Goal: Transaction & Acquisition: Book appointment/travel/reservation

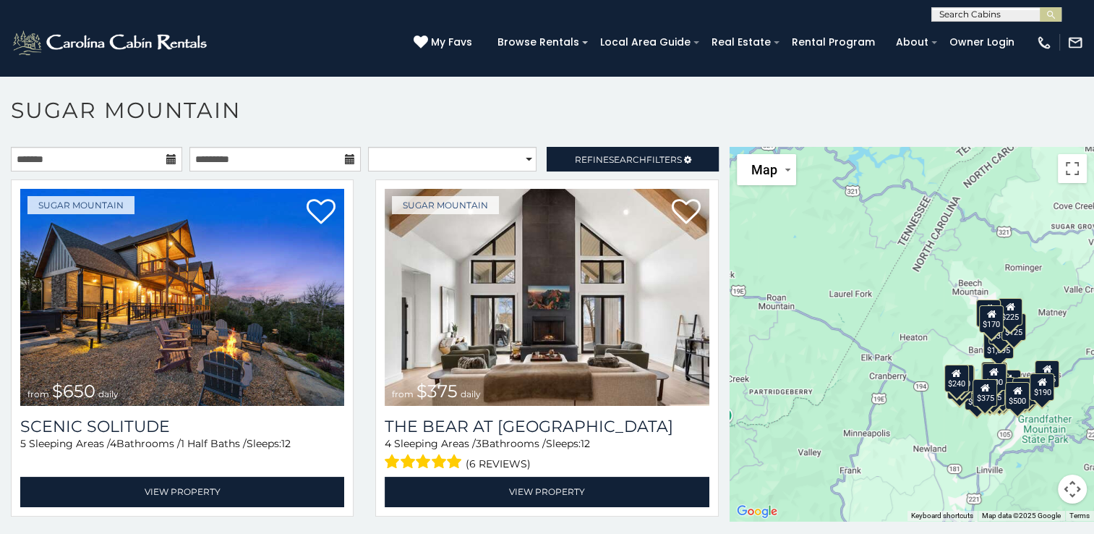
scroll to position [7, 0]
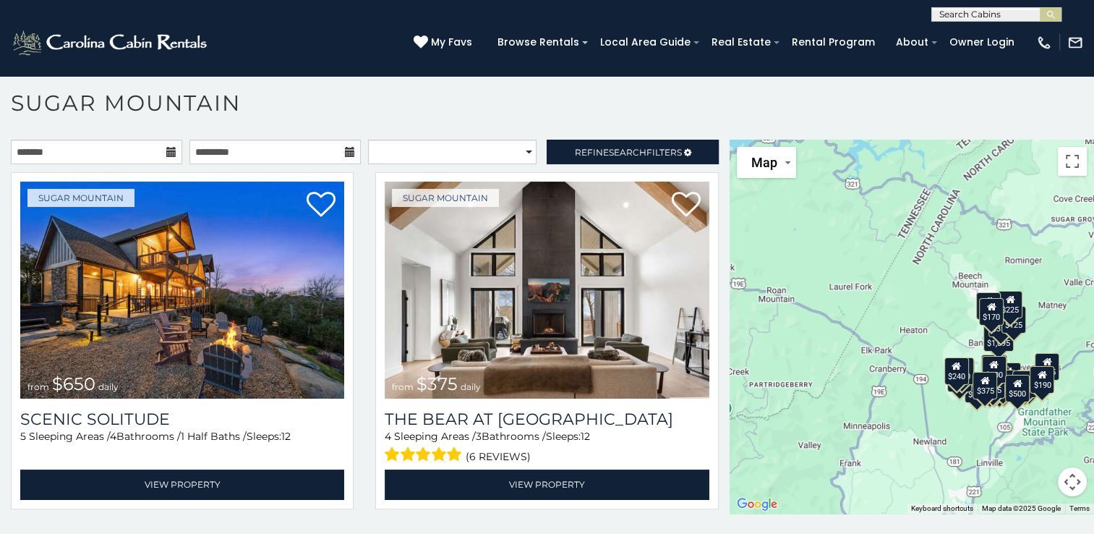
click at [899, 443] on div "$650 $375 $350 $350 $200 $375 $195 $265 $190 $175 $155 $290 $175 $345 $1,095 $1…" at bounding box center [911, 327] width 364 height 374
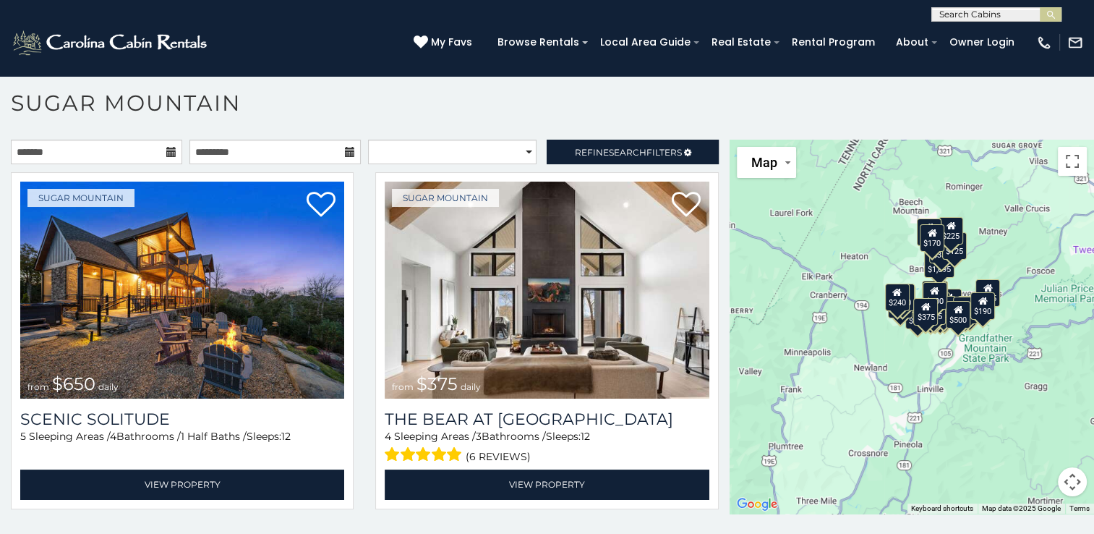
drag, startPoint x: 931, startPoint y: 419, endPoint x: 868, endPoint y: 340, distance: 101.3
click at [868, 340] on div "$650 $375 $350 $350 $200 $375 $195 $265 $190 $175 $155 $290 $175 $345 $1,095 $1…" at bounding box center [911, 327] width 364 height 374
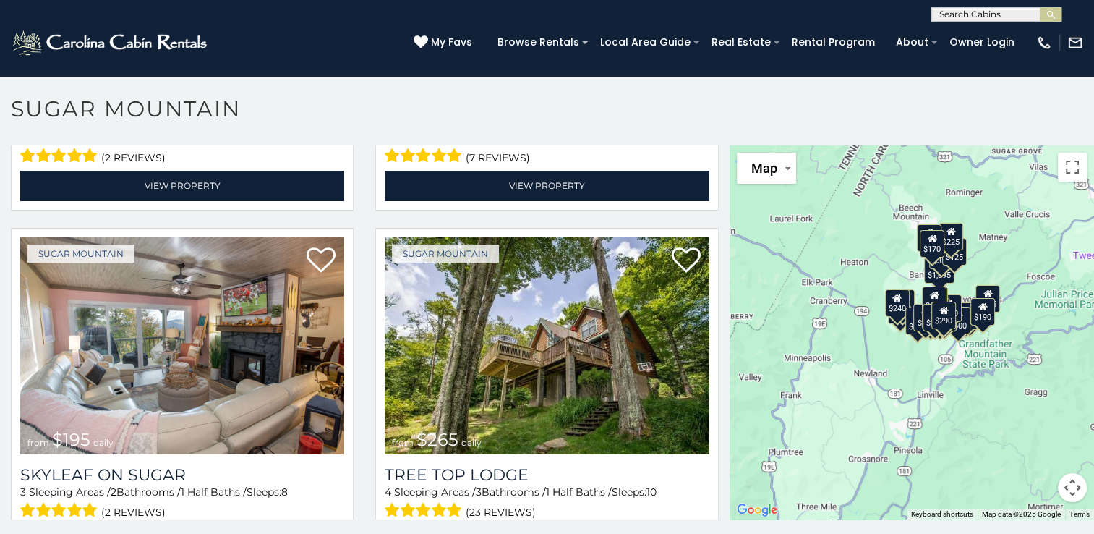
scroll to position [0, 0]
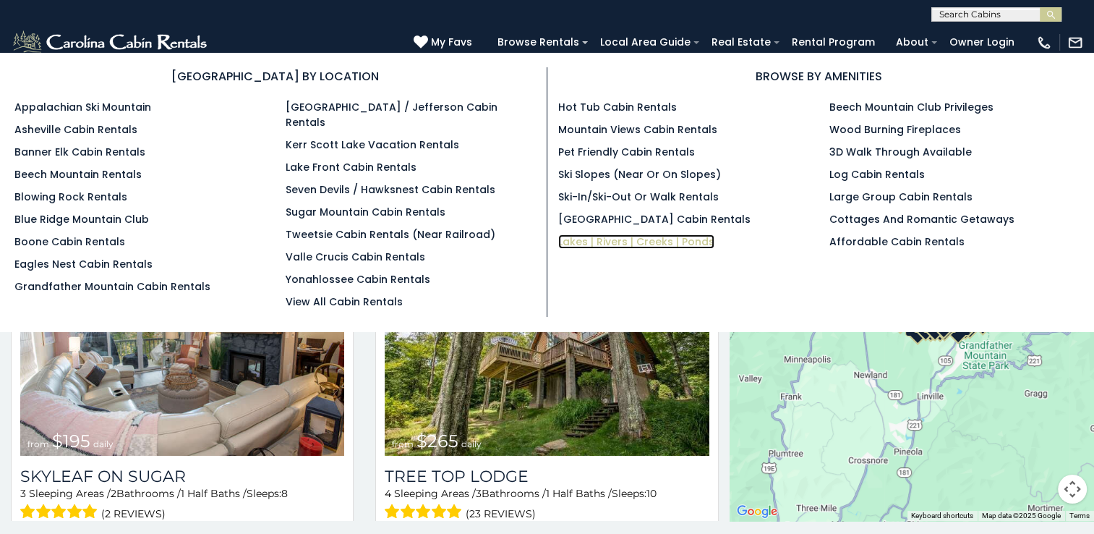
click at [606, 244] on link "Lakes | Rivers | Creeks | Ponds" at bounding box center [636, 241] width 156 height 14
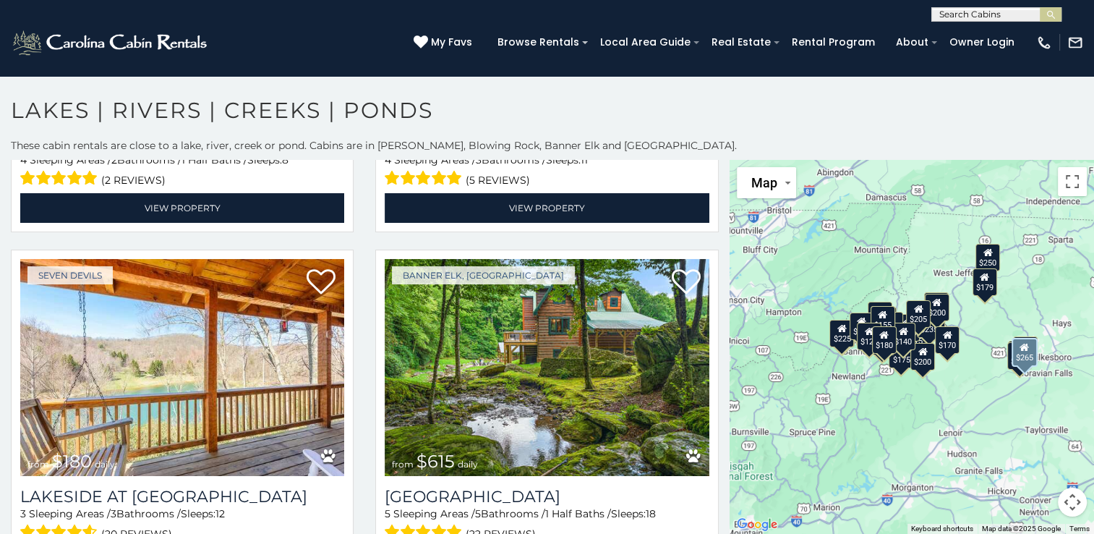
scroll to position [723, 0]
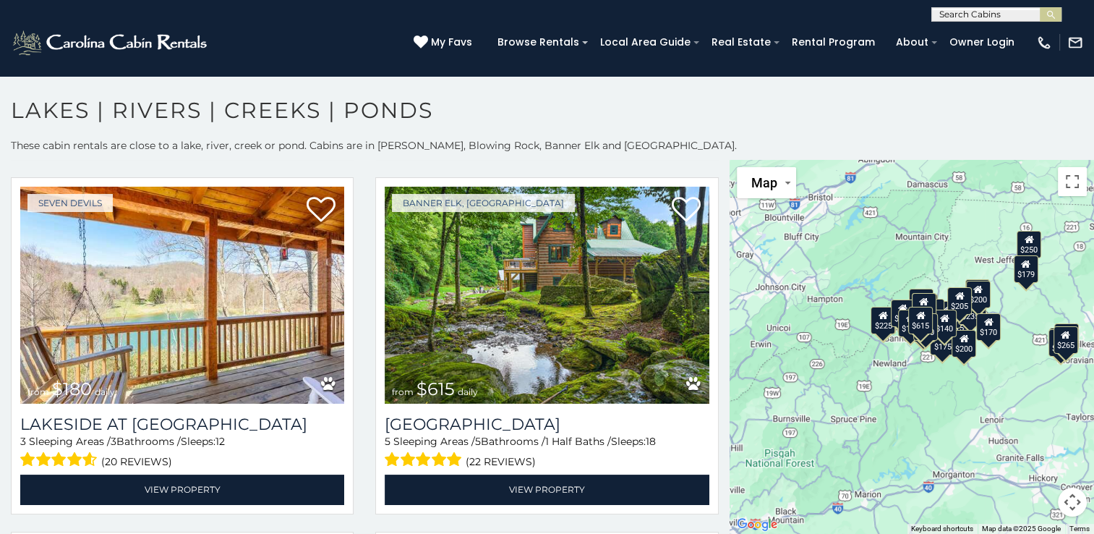
drag, startPoint x: 885, startPoint y: 391, endPoint x: 922, endPoint y: 376, distance: 39.9
click at [922, 376] on div "$550 $315 $265 $275 $180 $615 $260 $175 $200 $235 $250 $229 $235 $305 $200 $225…" at bounding box center [911, 347] width 364 height 374
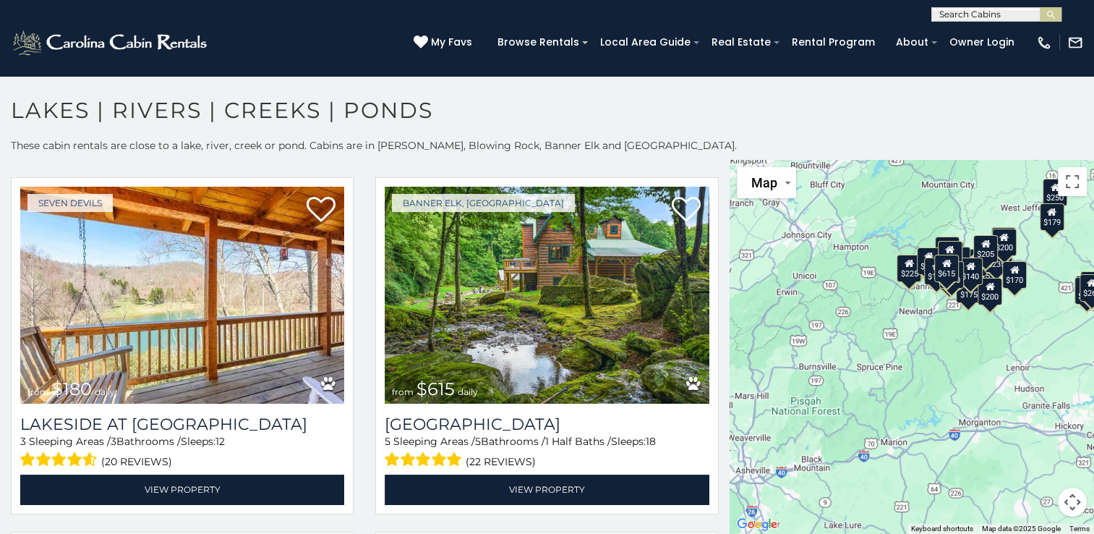
drag, startPoint x: 829, startPoint y: 408, endPoint x: 859, endPoint y: 352, distance: 63.1
click at [859, 352] on div "$550 $315 $265 $275 $180 $615 $260 $175 $200 $235 $250 $229 $235 $305 $200 $225…" at bounding box center [911, 347] width 364 height 374
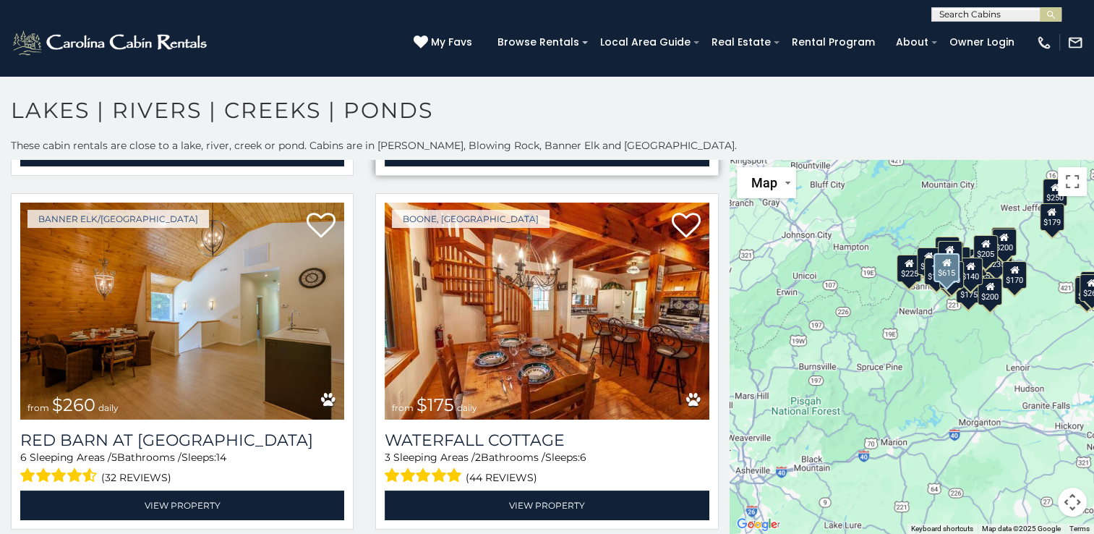
scroll to position [1157, 0]
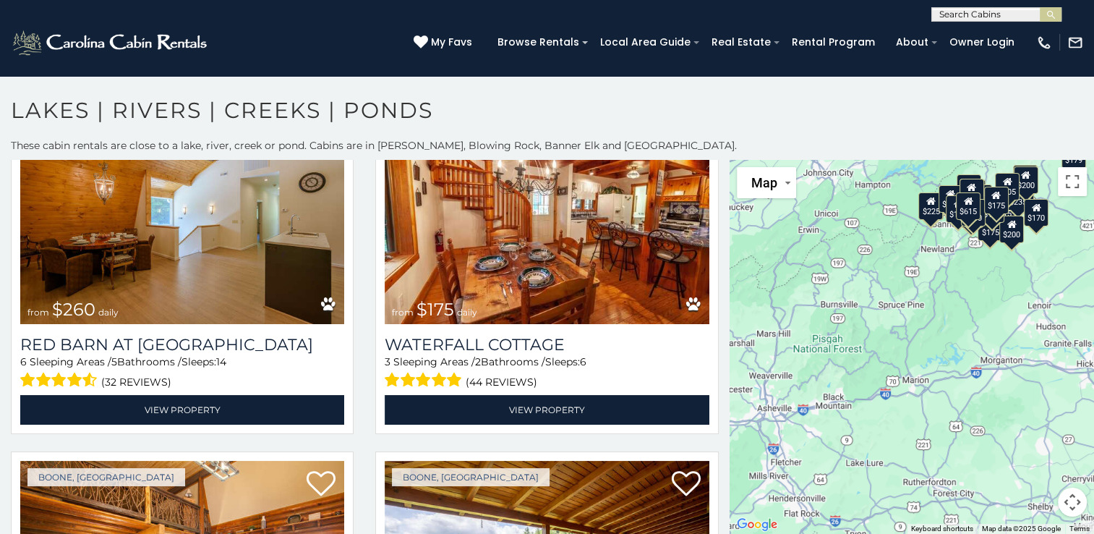
drag, startPoint x: 795, startPoint y: 403, endPoint x: 801, endPoint y: 360, distance: 43.8
click at [801, 360] on div "$550 $315 $265 $275 $180 $615 $260 $175 $200 $235 $250 $229 $235 $305 $200 $225…" at bounding box center [911, 347] width 364 height 374
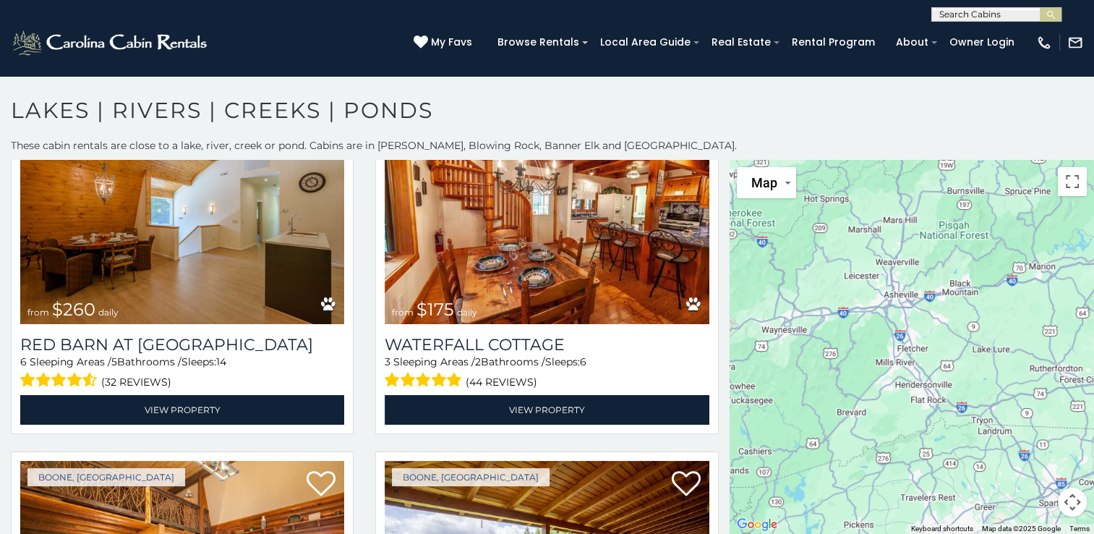
drag, startPoint x: 789, startPoint y: 398, endPoint x: 915, endPoint y: 284, distance: 170.0
click at [915, 284] on div "$550 $315 $265 $275 $180 $615 $260 $175 $200 $235 $250 $229 $235 $305 $200 $225…" at bounding box center [911, 347] width 364 height 374
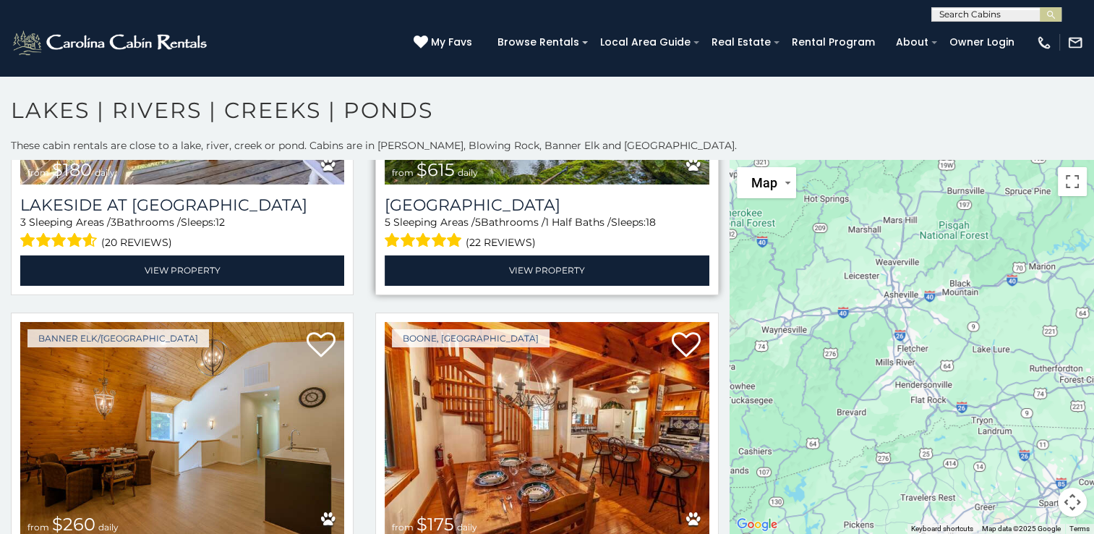
scroll to position [940, 0]
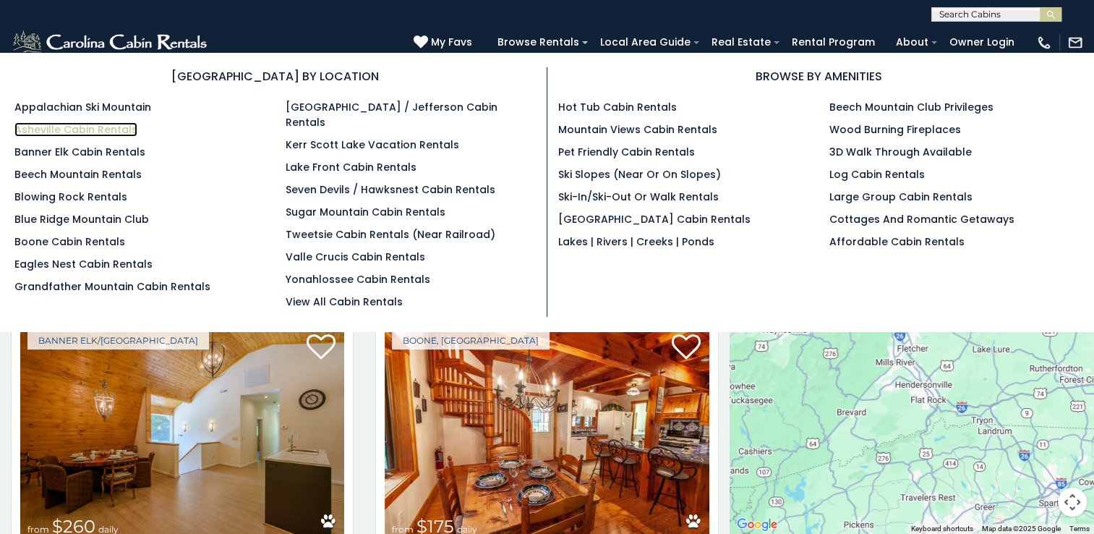
click at [67, 129] on link "Asheville Cabin Rentals" at bounding box center [75, 129] width 123 height 14
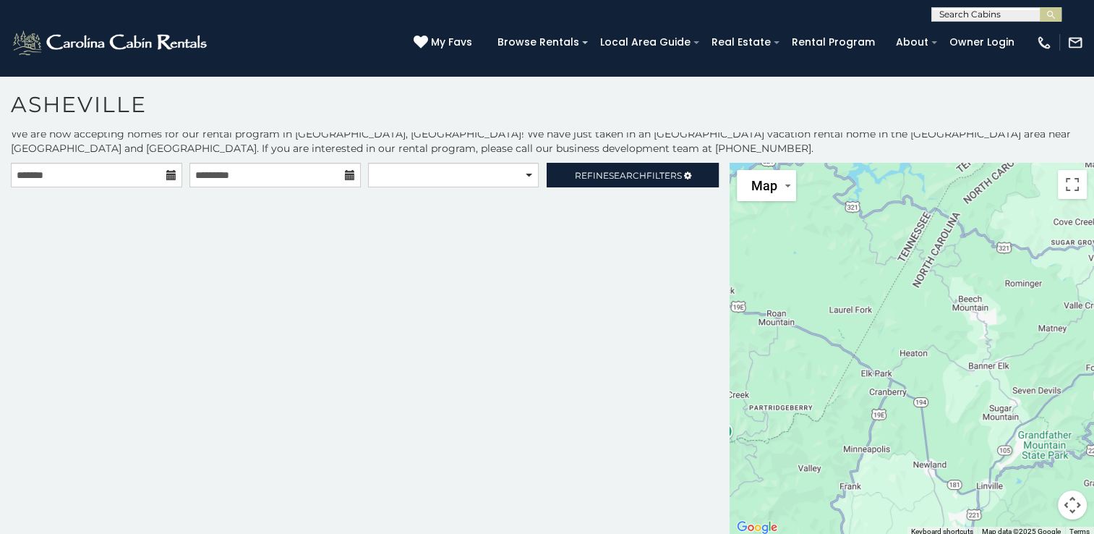
scroll to position [7, 0]
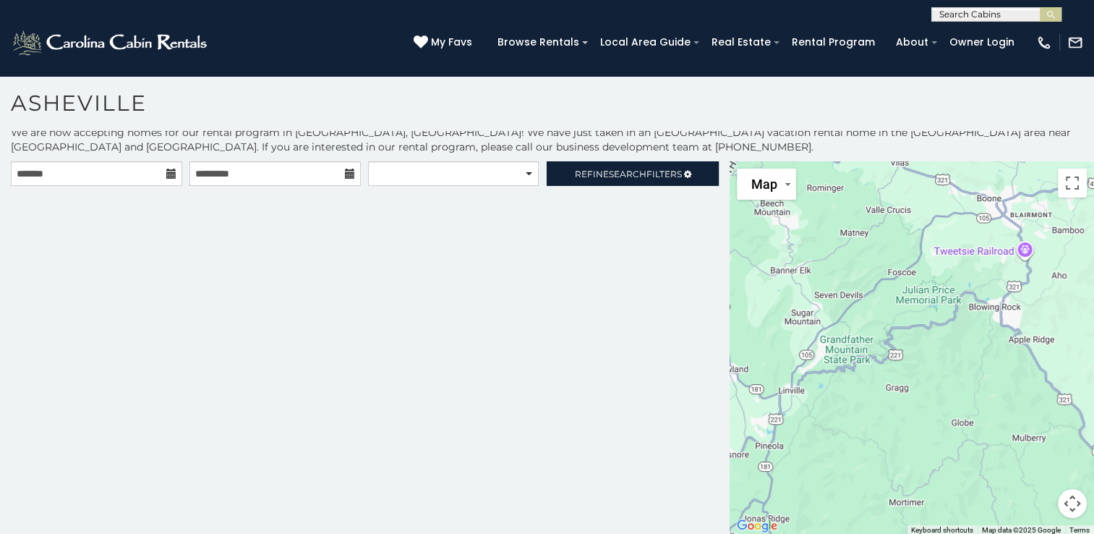
drag, startPoint x: 969, startPoint y: 389, endPoint x: 956, endPoint y: 290, distance: 100.0
click at [956, 290] on div at bounding box center [911, 348] width 364 height 374
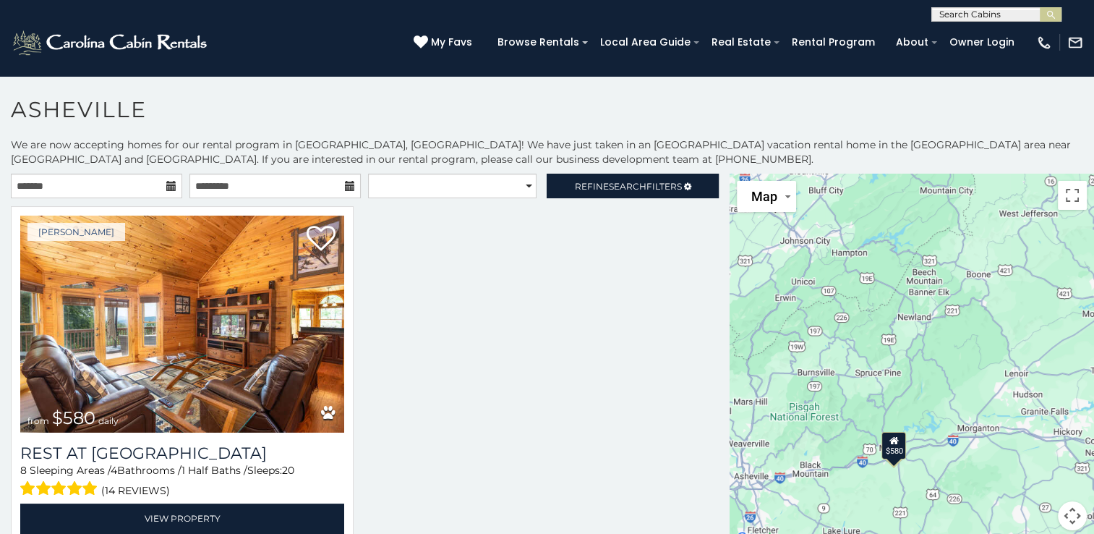
scroll to position [0, 0]
